Goal: Transaction & Acquisition: Purchase product/service

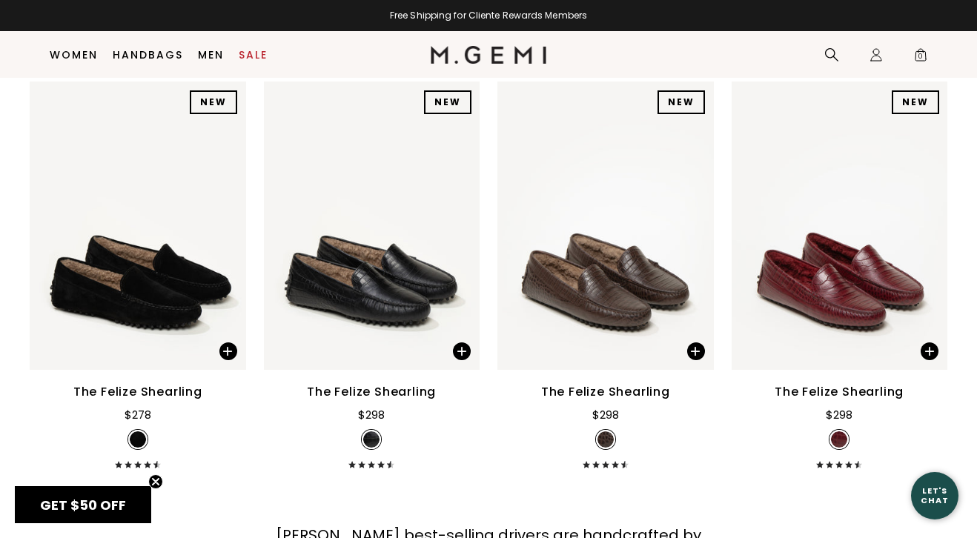
scroll to position [2496, 0]
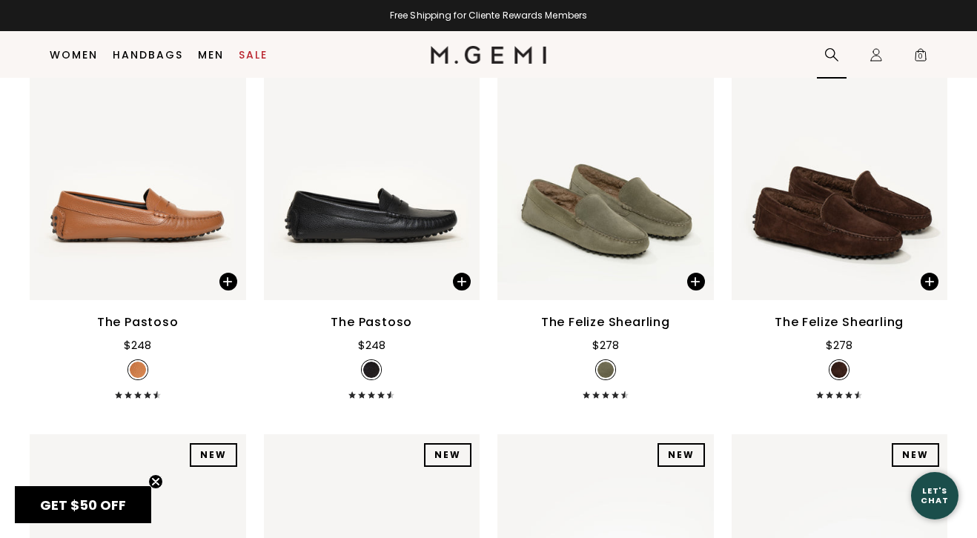
click at [833, 50] on icon at bounding box center [831, 54] width 13 height 13
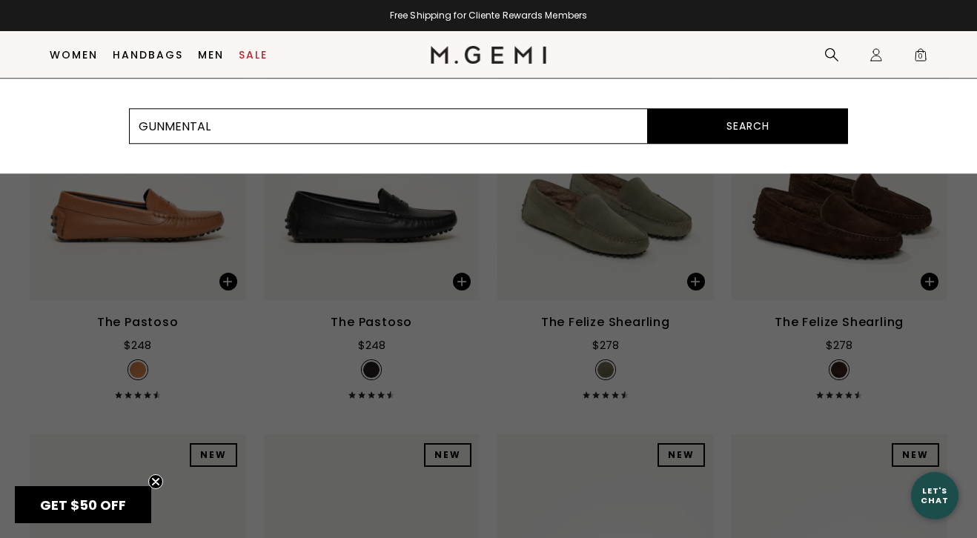
type input "GUNMENTAL"
click at [648, 108] on button "Search" at bounding box center [748, 126] width 200 height 36
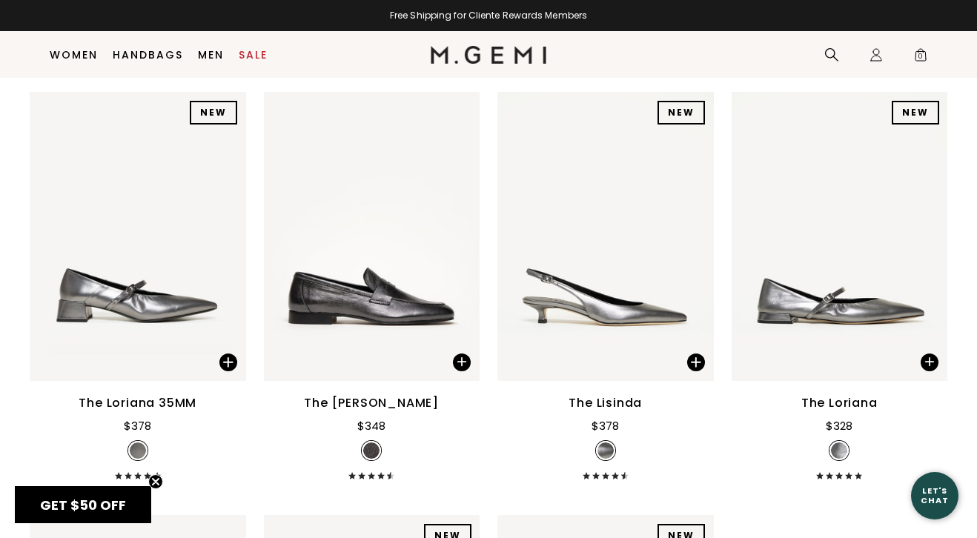
scroll to position [608, 0]
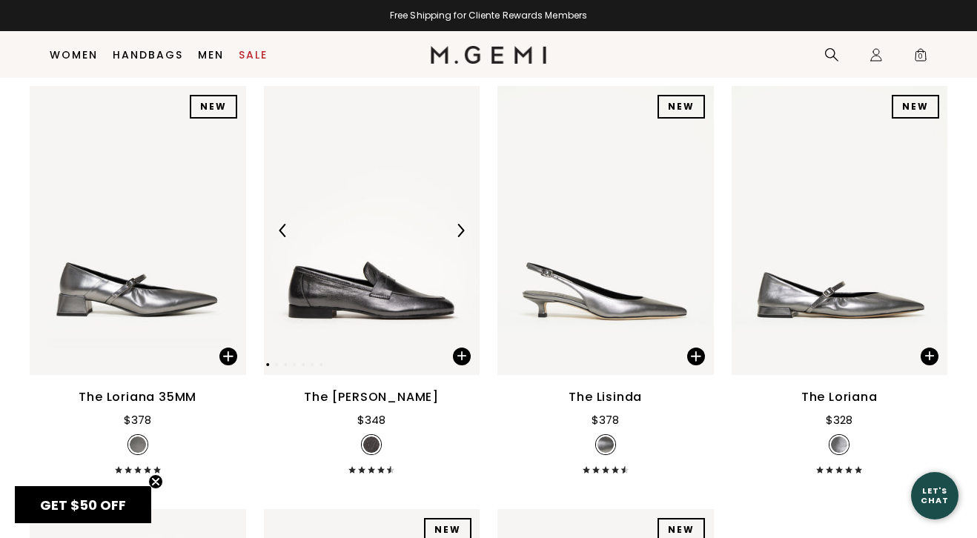
click at [463, 230] on img at bounding box center [460, 230] width 13 height 13
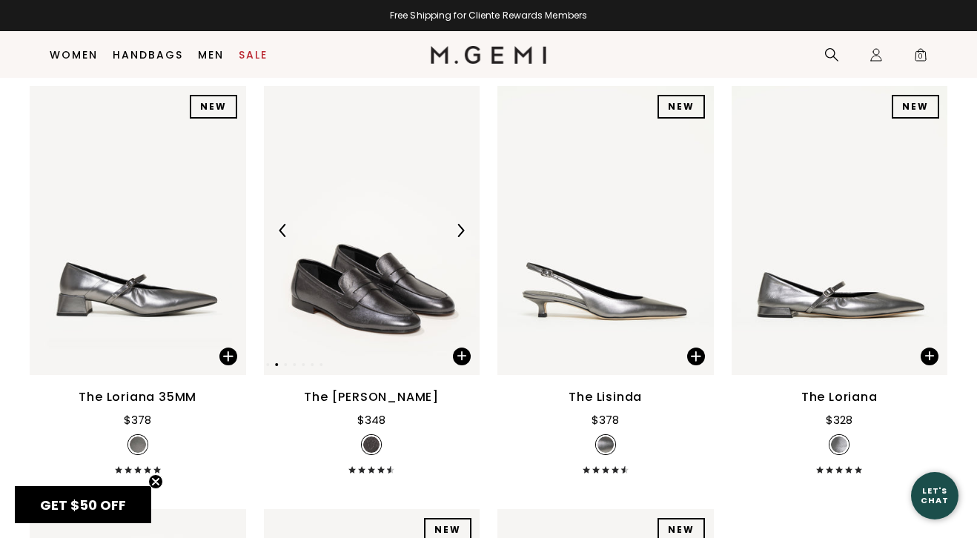
click at [461, 228] on img at bounding box center [460, 230] width 13 height 13
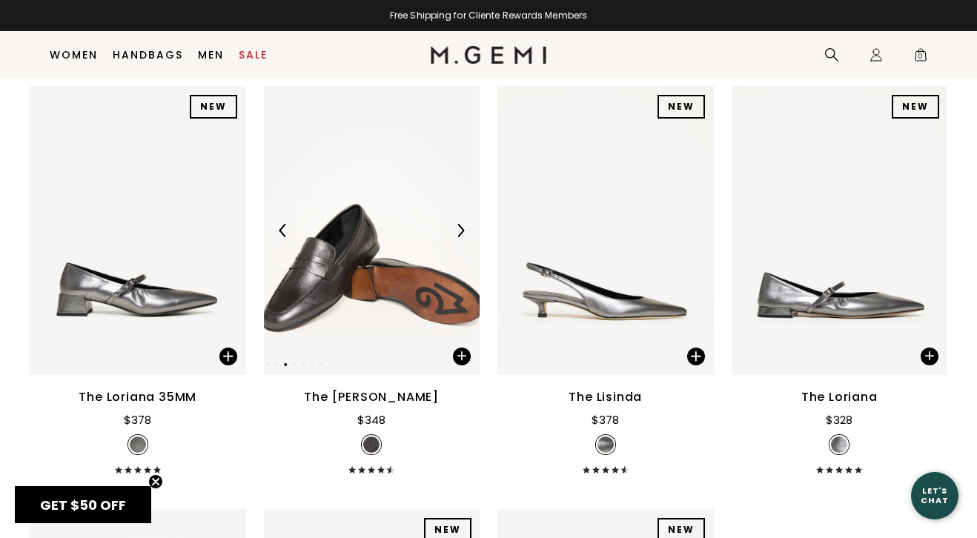
click at [462, 228] on img at bounding box center [460, 230] width 13 height 13
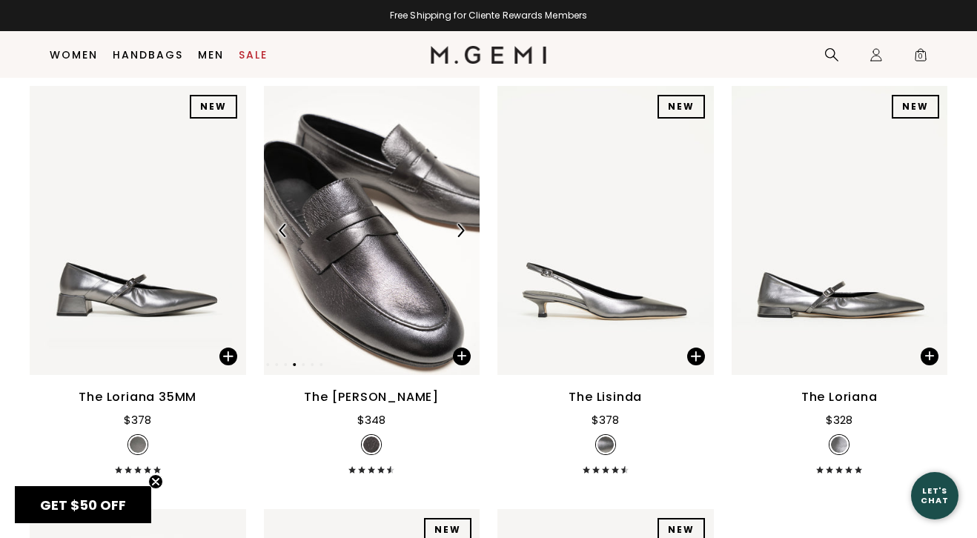
click at [462, 228] on img at bounding box center [460, 230] width 13 height 13
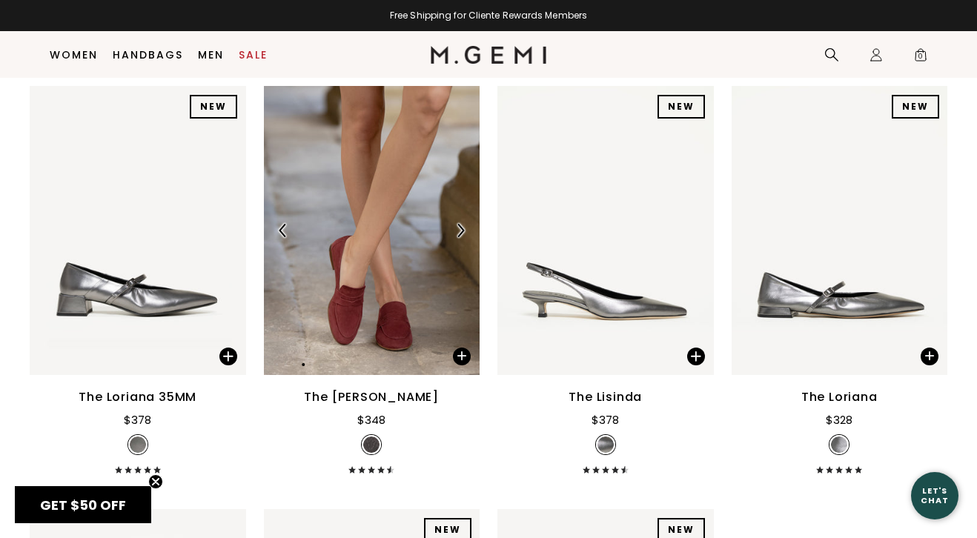
click at [423, 219] on div at bounding box center [372, 231] width 217 height 24
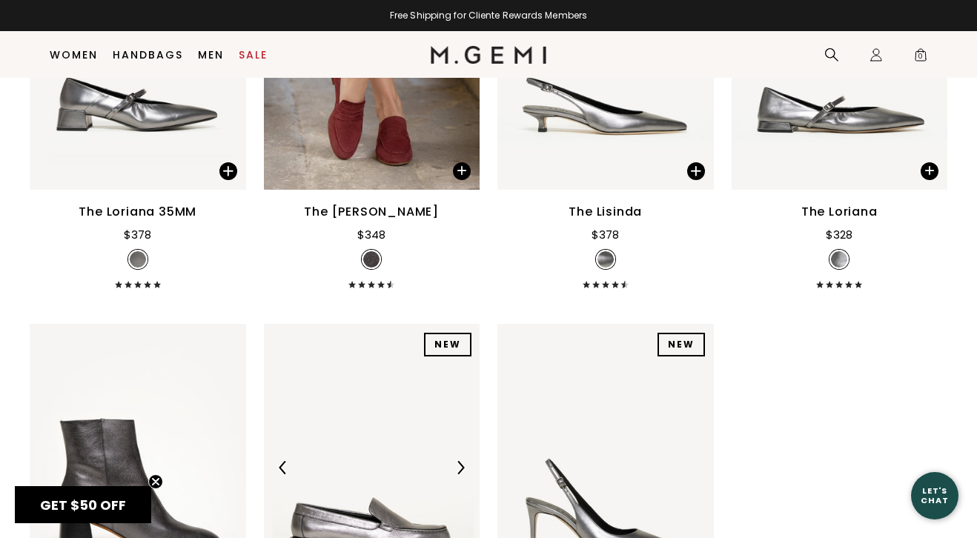
scroll to position [793, 0]
click at [395, 211] on div "The [PERSON_NAME]" at bounding box center [371, 213] width 135 height 18
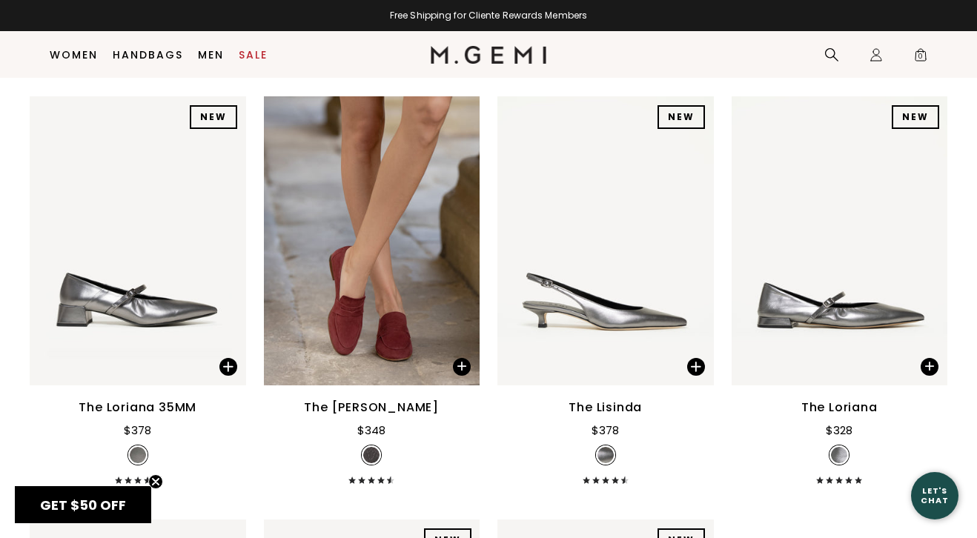
scroll to position [539, 0]
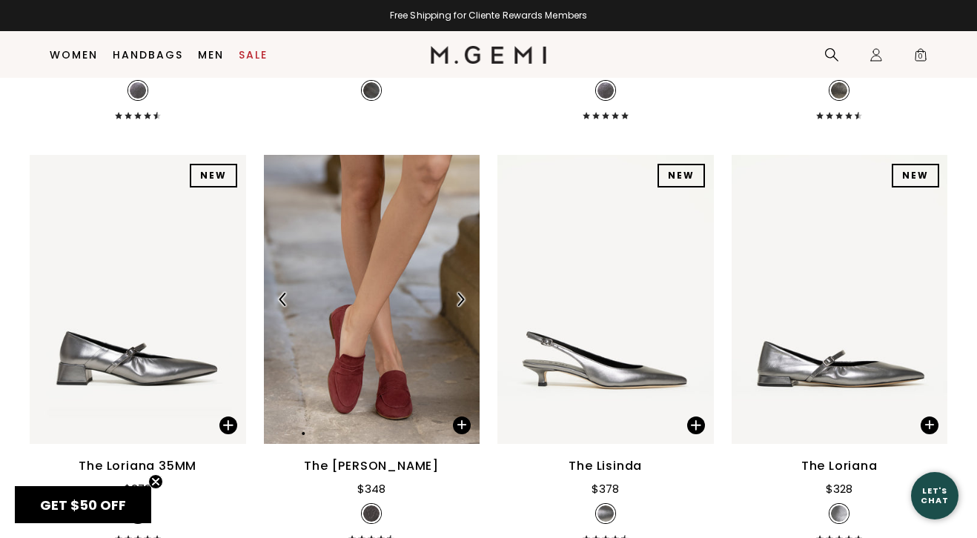
click at [391, 260] on img at bounding box center [372, 299] width 217 height 288
click at [374, 464] on div "The [PERSON_NAME]" at bounding box center [371, 467] width 135 height 18
click at [455, 423] on span at bounding box center [462, 426] width 18 height 18
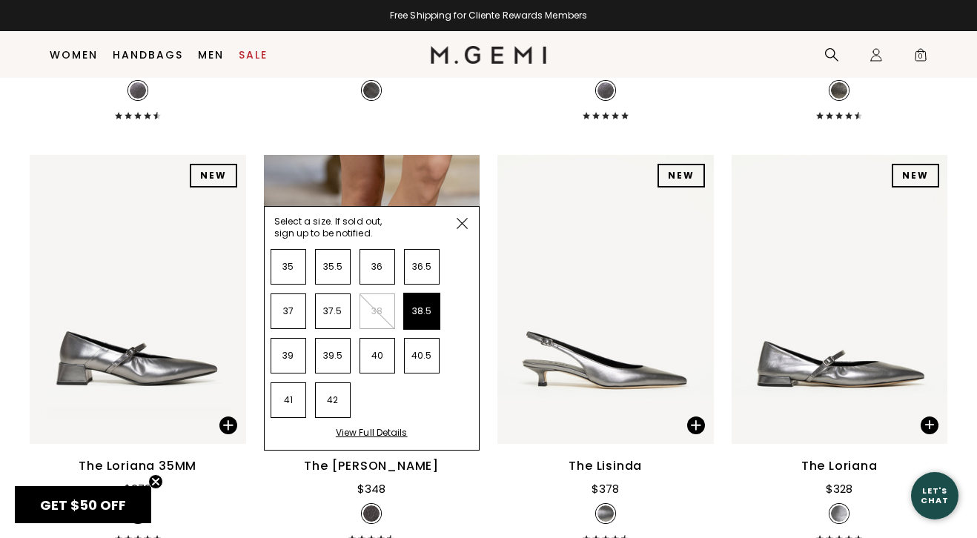
click at [426, 312] on li "38.5" at bounding box center [422, 312] width 36 height 36
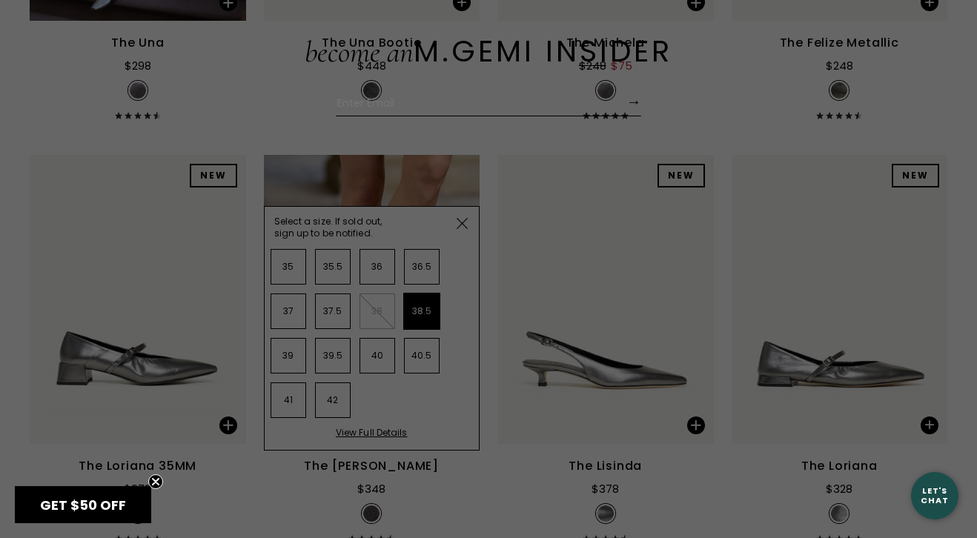
scroll to position [73, 0]
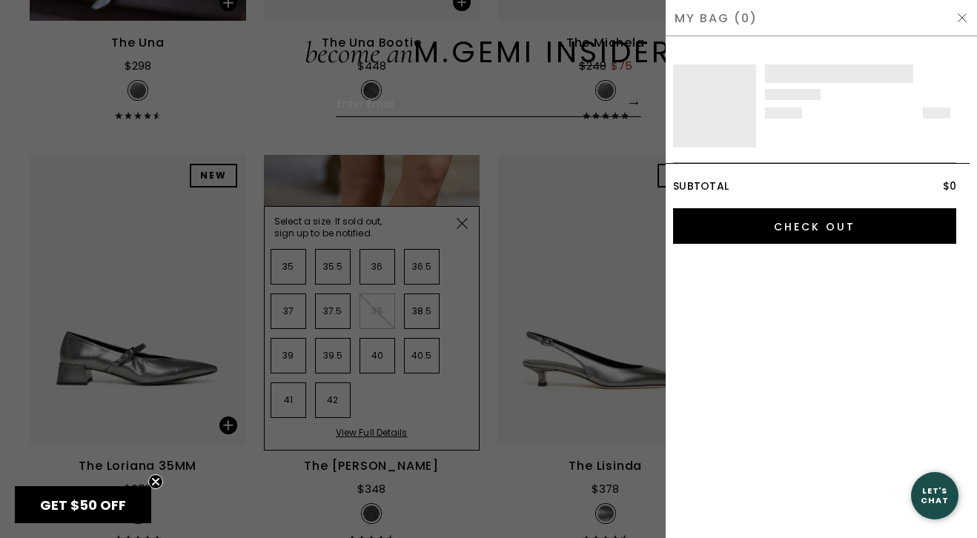
click at [509, 147] on div at bounding box center [488, 269] width 977 height 538
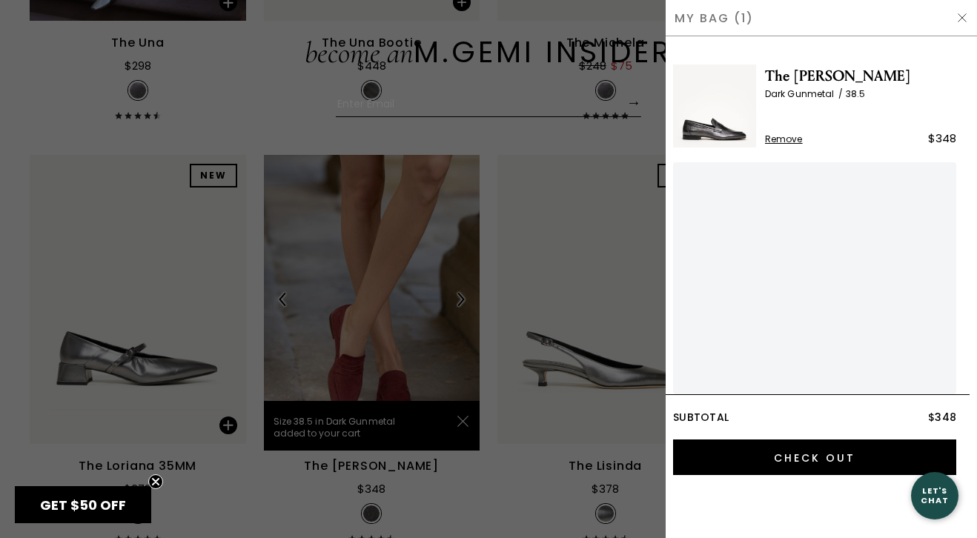
click at [438, 233] on body "in available credit Go Back Skip to content Free Shipping for Cliente Rewards M…" at bounding box center [488, 238] width 977 height 538
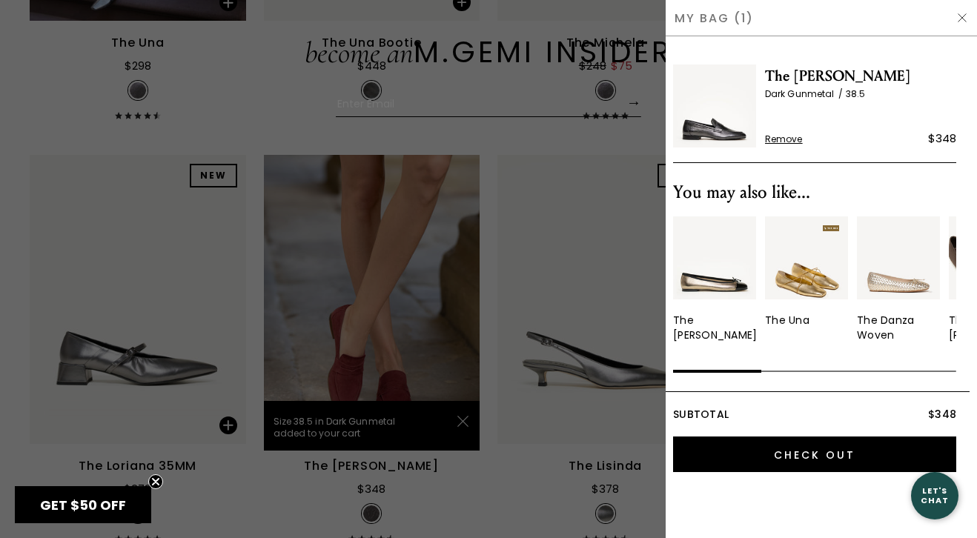
click at [726, 122] on img at bounding box center [714, 106] width 83 height 83
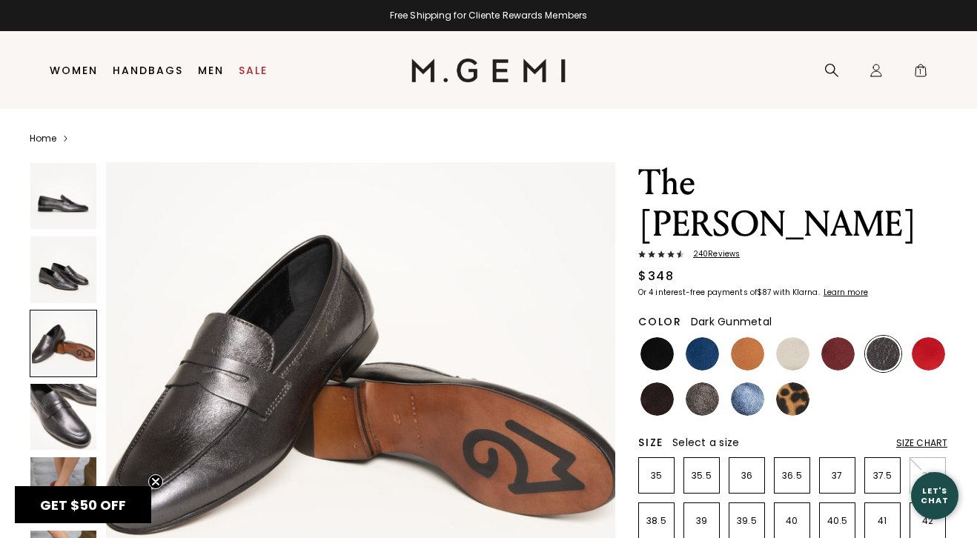
scroll to position [1112, 0]
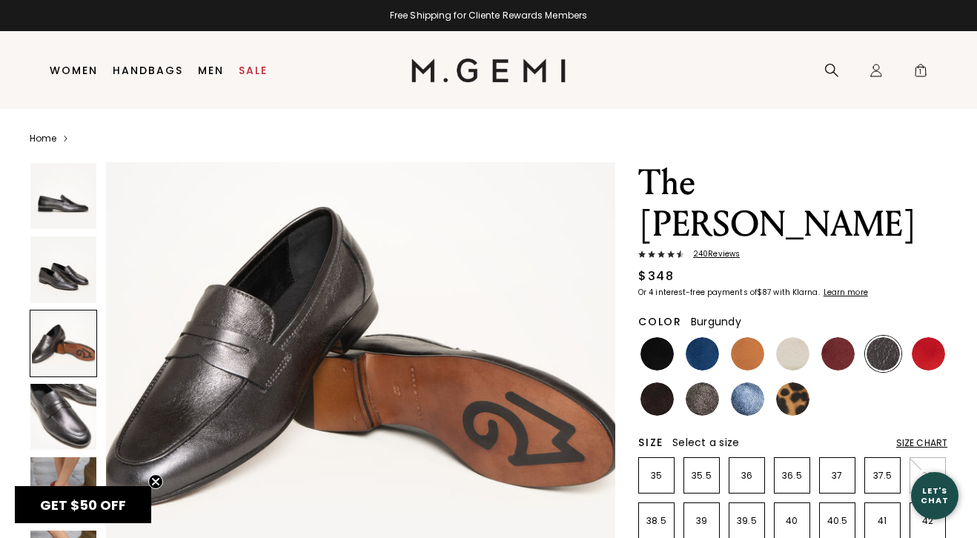
click at [831, 337] on img at bounding box center [838, 353] width 33 height 33
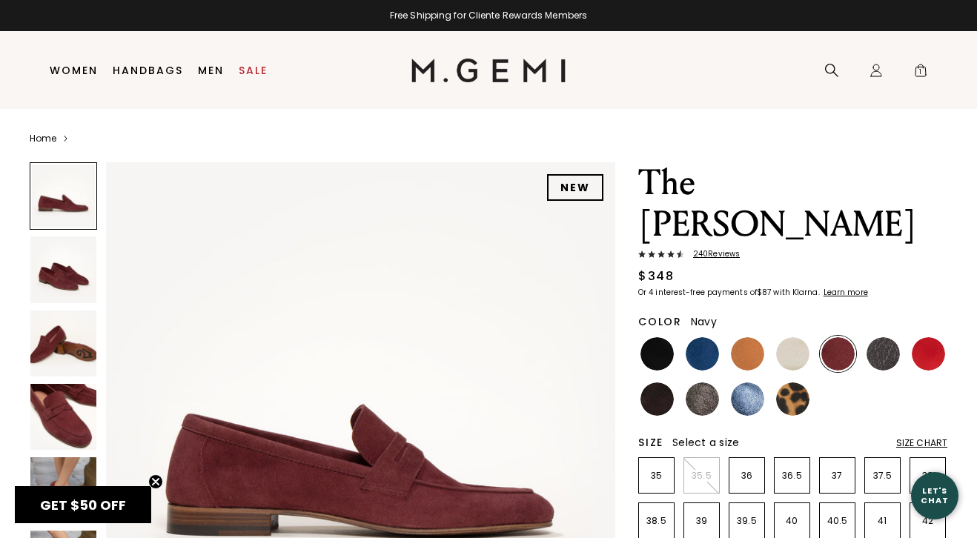
click at [664, 337] on img at bounding box center [657, 353] width 33 height 33
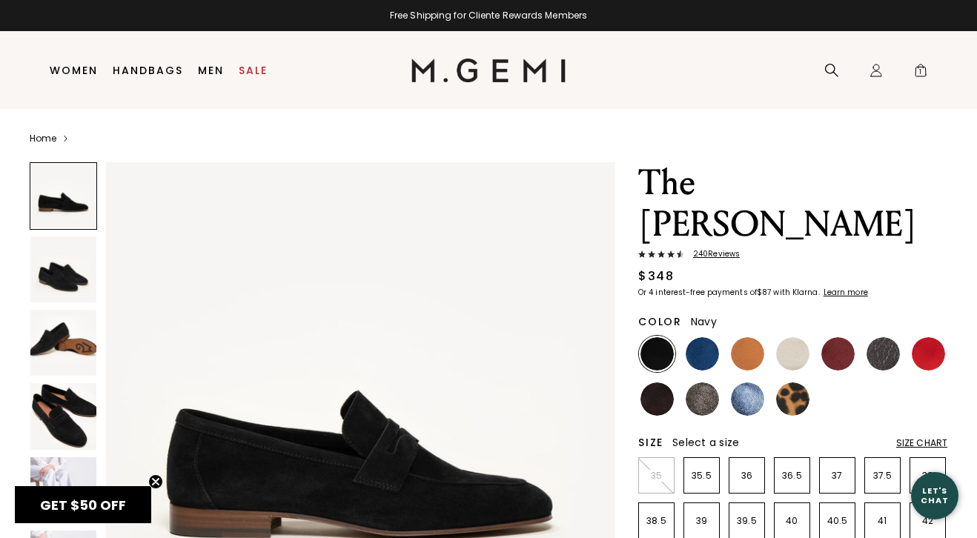
click at [704, 337] on img at bounding box center [702, 353] width 33 height 33
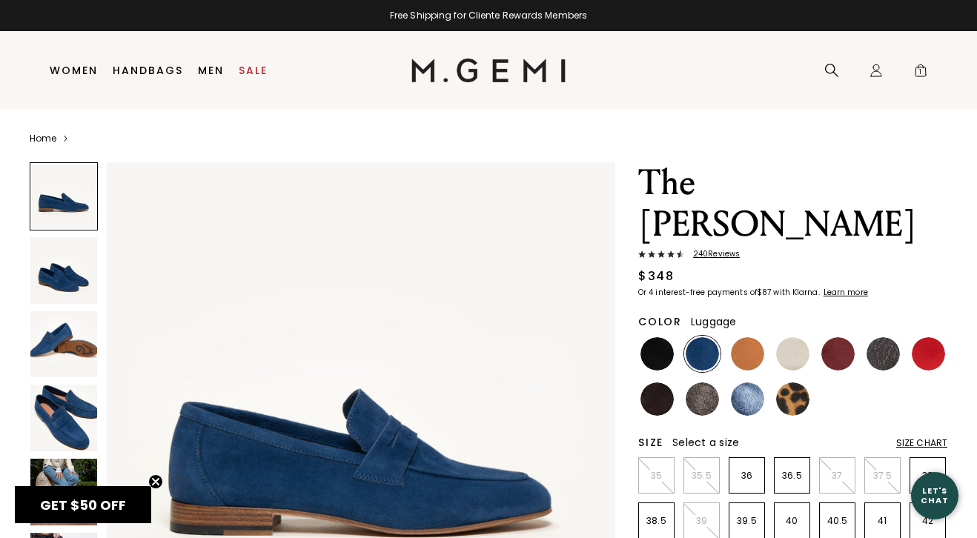
click at [746, 337] on img at bounding box center [747, 353] width 33 height 33
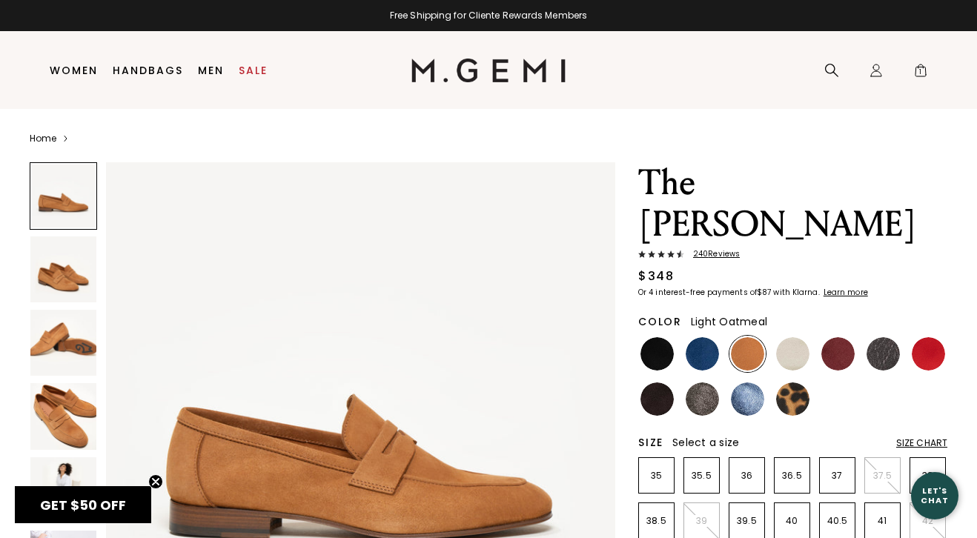
click at [799, 337] on img at bounding box center [792, 353] width 33 height 33
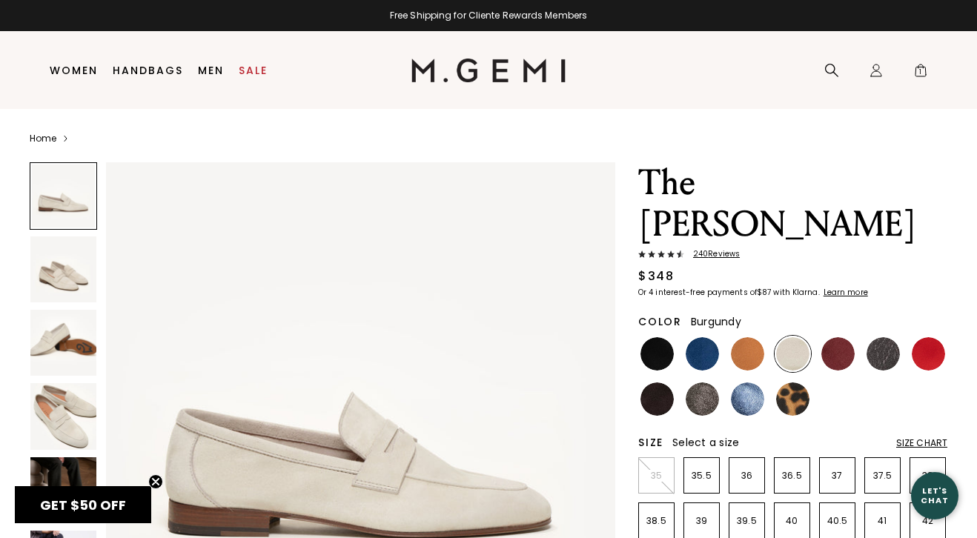
click at [845, 337] on img at bounding box center [838, 353] width 33 height 33
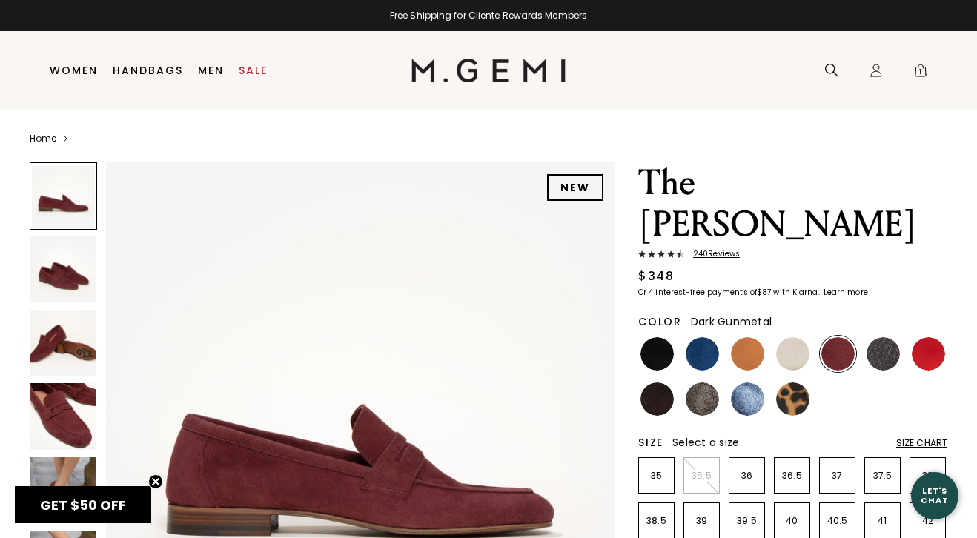
click at [876, 337] on img at bounding box center [883, 353] width 33 height 33
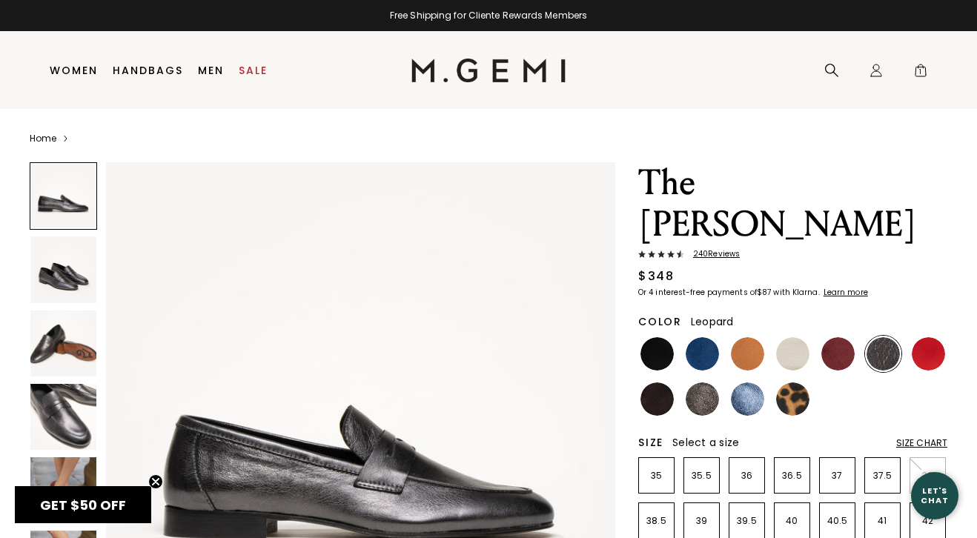
click at [804, 383] on img at bounding box center [792, 399] width 33 height 33
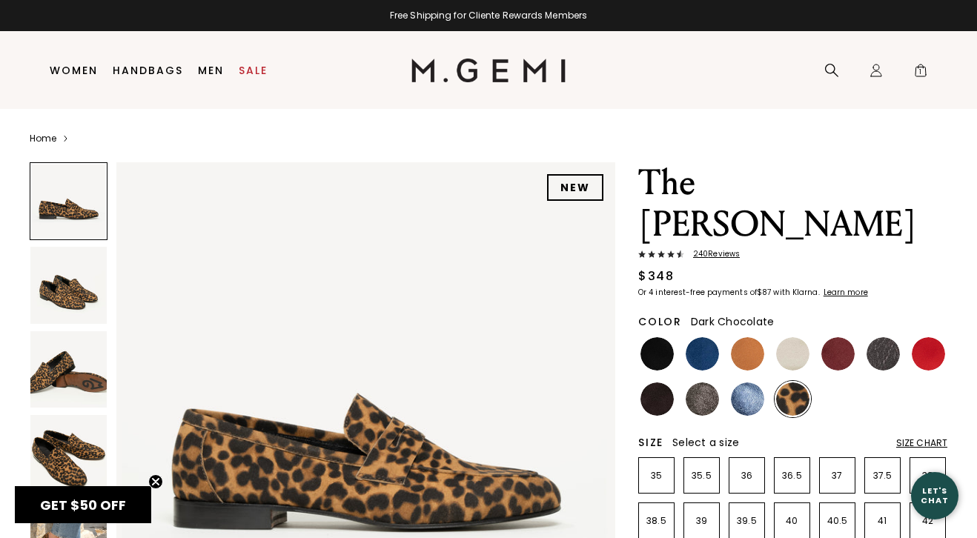
click at [662, 383] on img at bounding box center [657, 399] width 33 height 33
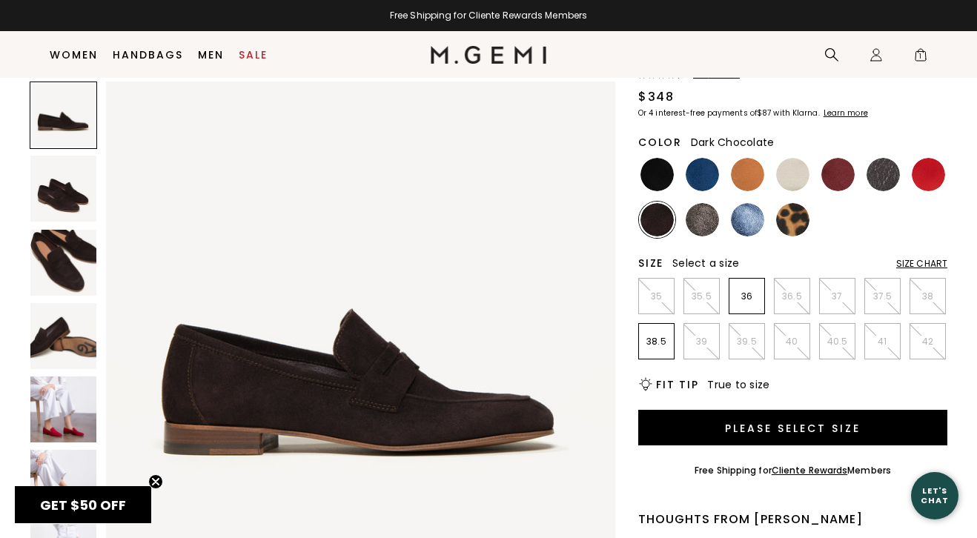
scroll to position [185, 0]
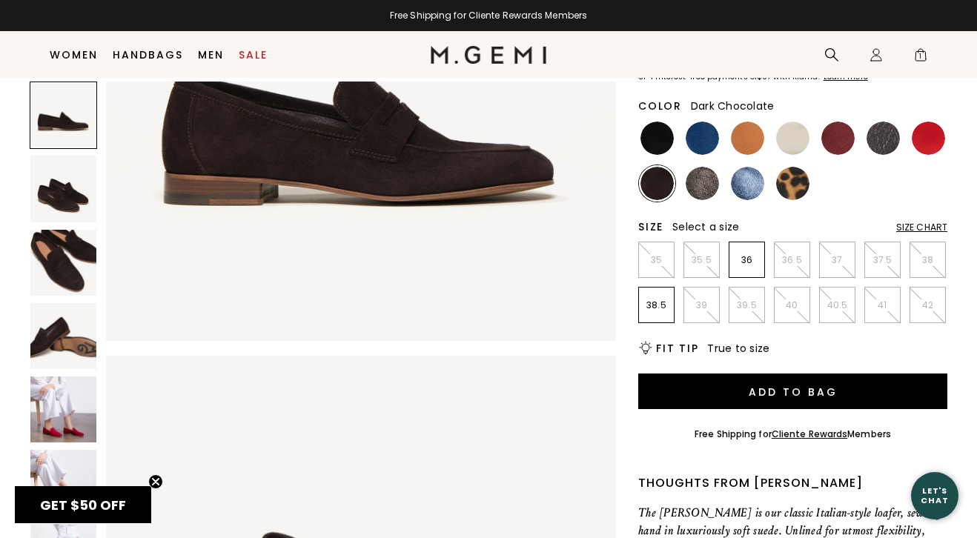
click at [53, 415] on img at bounding box center [63, 410] width 66 height 66
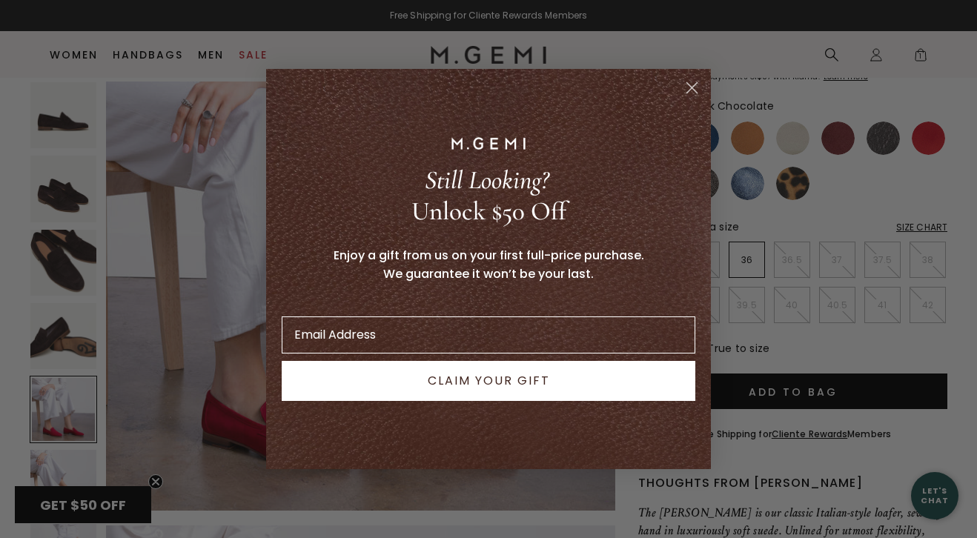
scroll to position [2175, 0]
